Goal: Transaction & Acquisition: Subscribe to service/newsletter

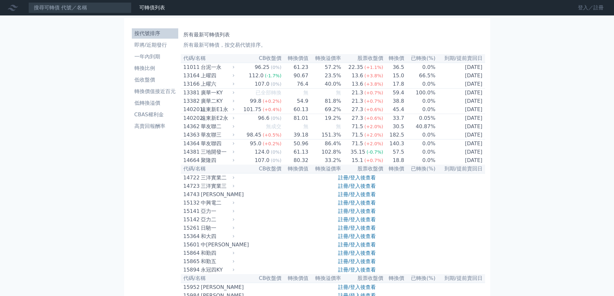
click at [581, 10] on link "登入／註冊" at bounding box center [591, 8] width 36 height 10
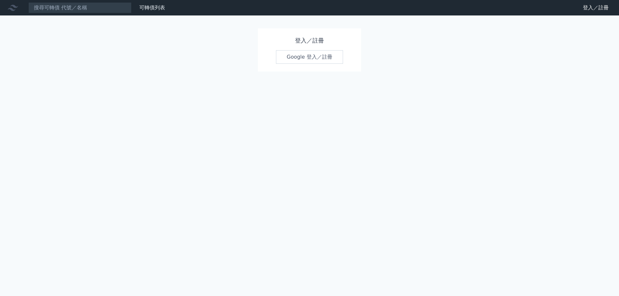
click at [297, 58] on link "Google 登入／註冊" at bounding box center [309, 57] width 67 height 14
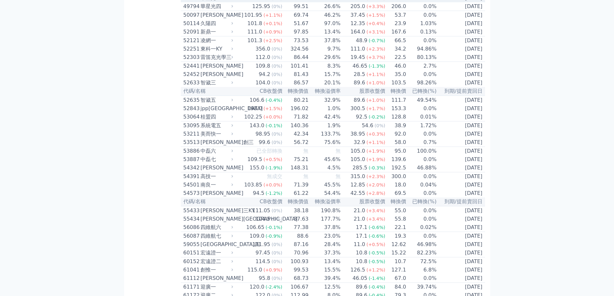
scroll to position [2064, 0]
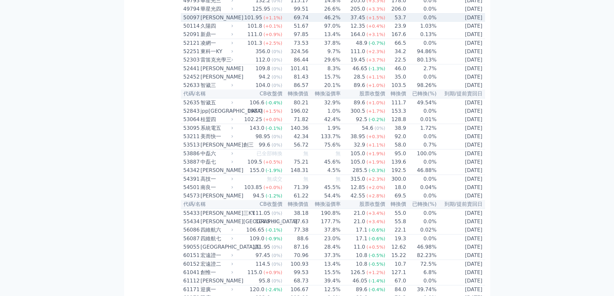
click at [200, 22] on div "50097 榮剛七" at bounding box center [206, 18] width 47 height 8
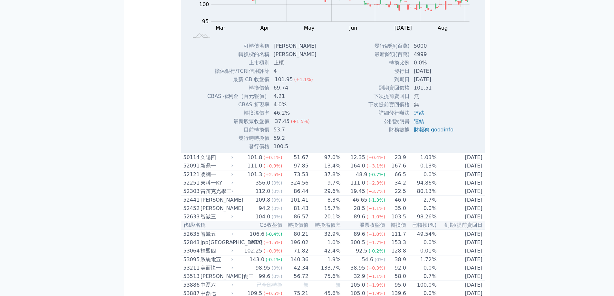
scroll to position [2161, 0]
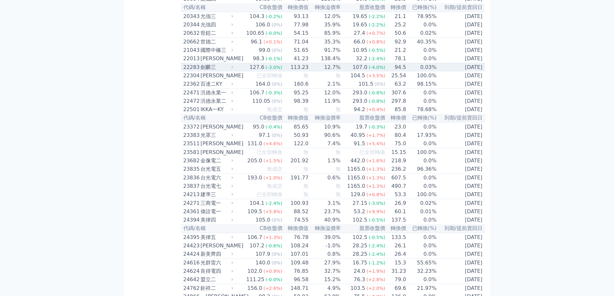
scroll to position [354, 0]
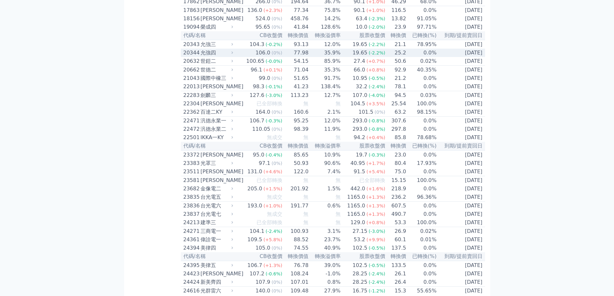
click at [198, 57] on div "20344" at bounding box center [190, 53] width 15 height 8
